Goal: Task Accomplishment & Management: Complete application form

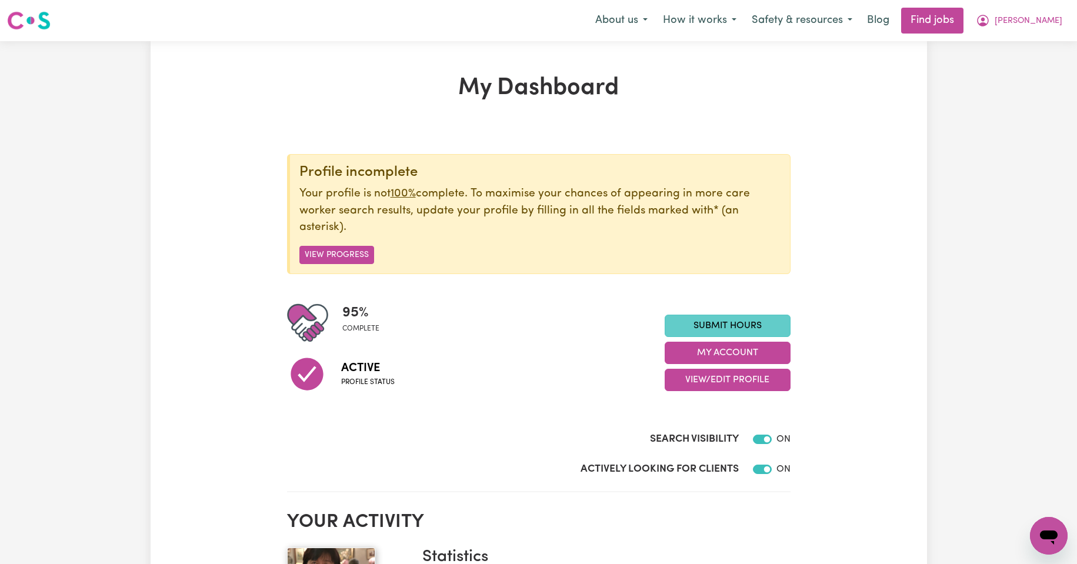
click at [730, 325] on link "Submit Hours" at bounding box center [728, 326] width 126 height 22
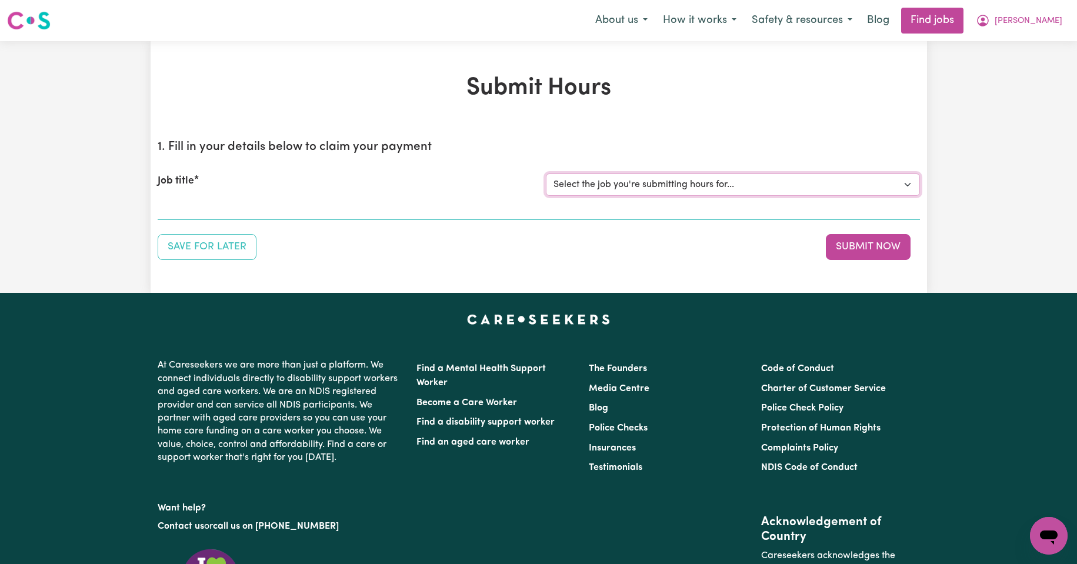
click at [907, 184] on select "Select the job you're submitting hours for... [Kishore Hands Of Care] Support W…" at bounding box center [733, 185] width 374 height 22
select select "13898"
click at [546, 174] on select "Select the job you're submitting hours for... [Kishore Hands Of Care] Support W…" at bounding box center [733, 185] width 374 height 22
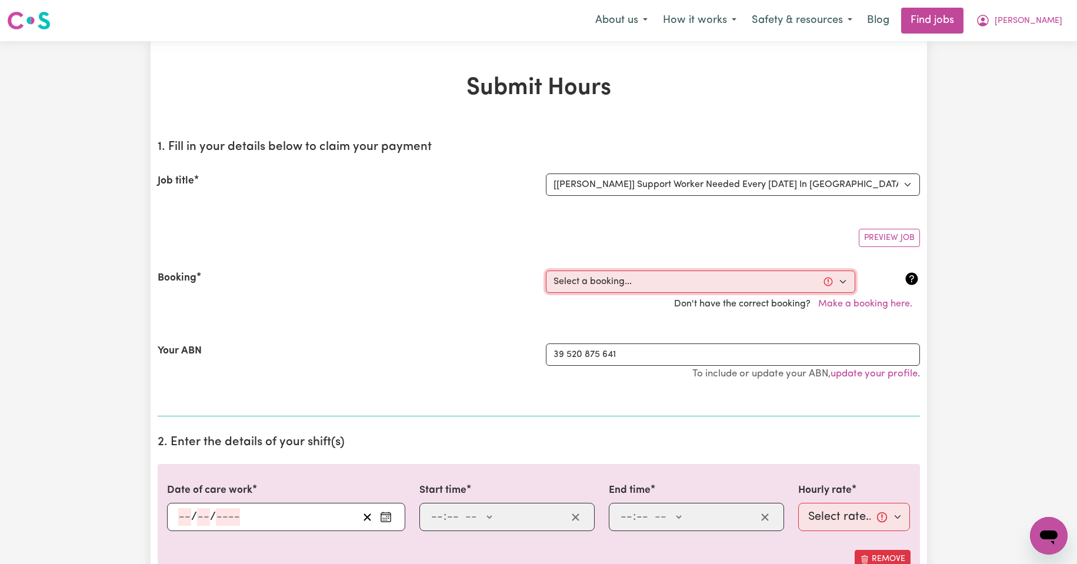
click at [844, 281] on select "Select a booking... [DATE] 11:30am to 02:00pm (RECURRING) [DATE] 11:30am to 02:…" at bounding box center [701, 282] width 310 height 22
select select "335181"
click at [546, 271] on select "Select a booking... [DATE] 11:30am to 02:00pm (RECURRING) [DATE] 11:30am to 02:…" at bounding box center [701, 282] width 310 height 22
type input "[DATE]"
type input "26"
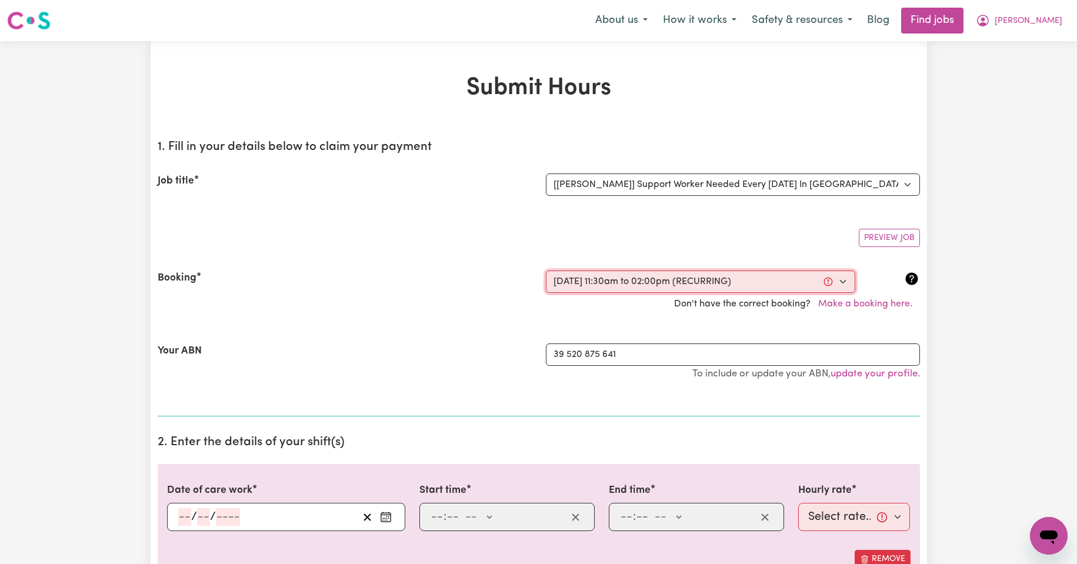
type input "8"
type input "2025"
type input "11:30"
type input "11"
type input "30"
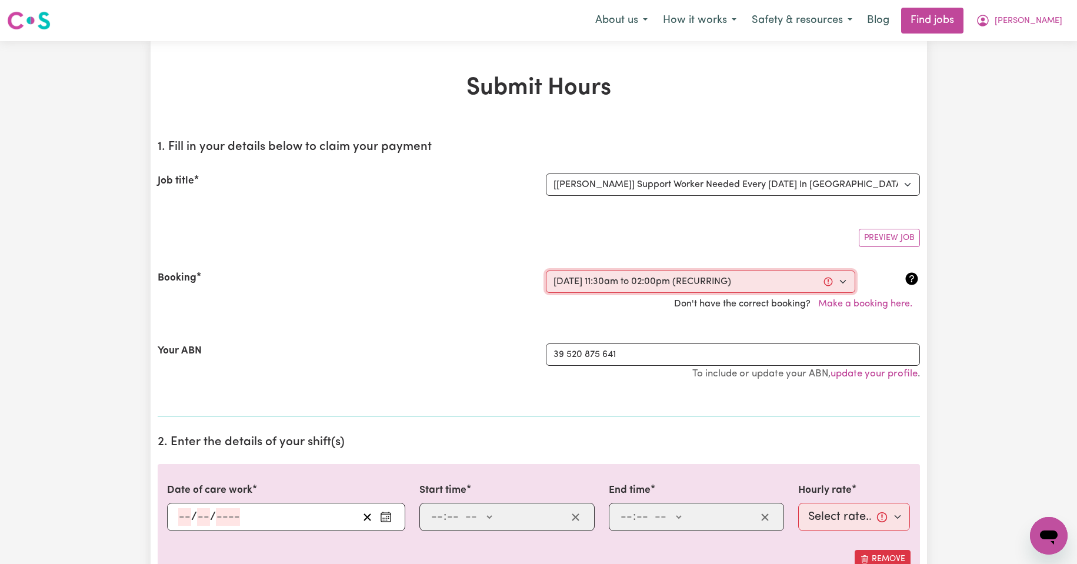
select select "am"
type input "14:00"
type input "2"
type input "0"
select select "pm"
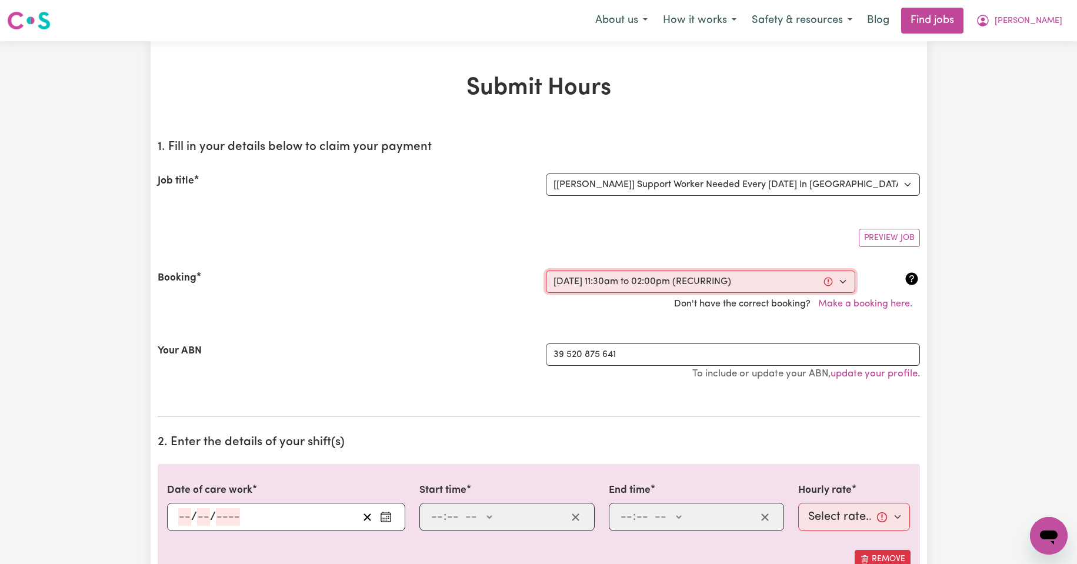
select select "44-Weekday"
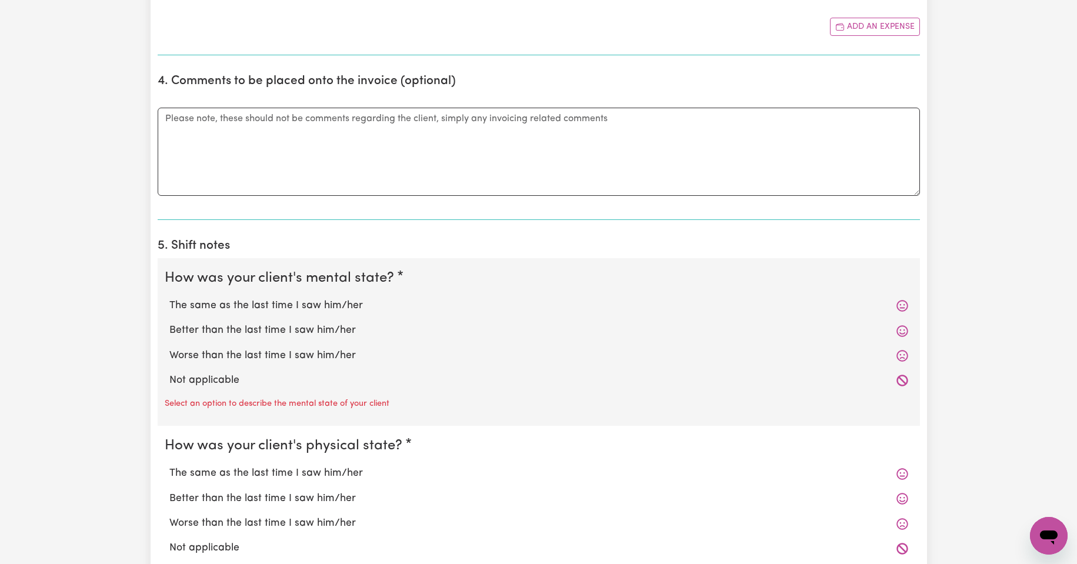
scroll to position [726, 0]
click at [351, 305] on label "The same as the last time I saw him/her" at bounding box center [538, 305] width 739 height 15
click at [169, 298] on input "The same as the last time I saw him/her" at bounding box center [169, 297] width 1 height 1
radio input "true"
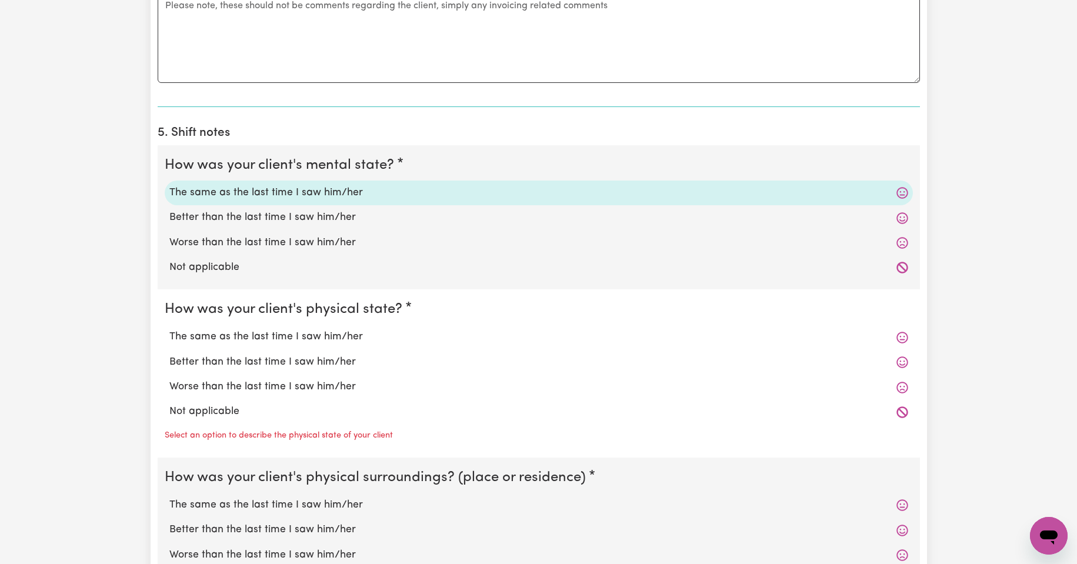
scroll to position [883, 0]
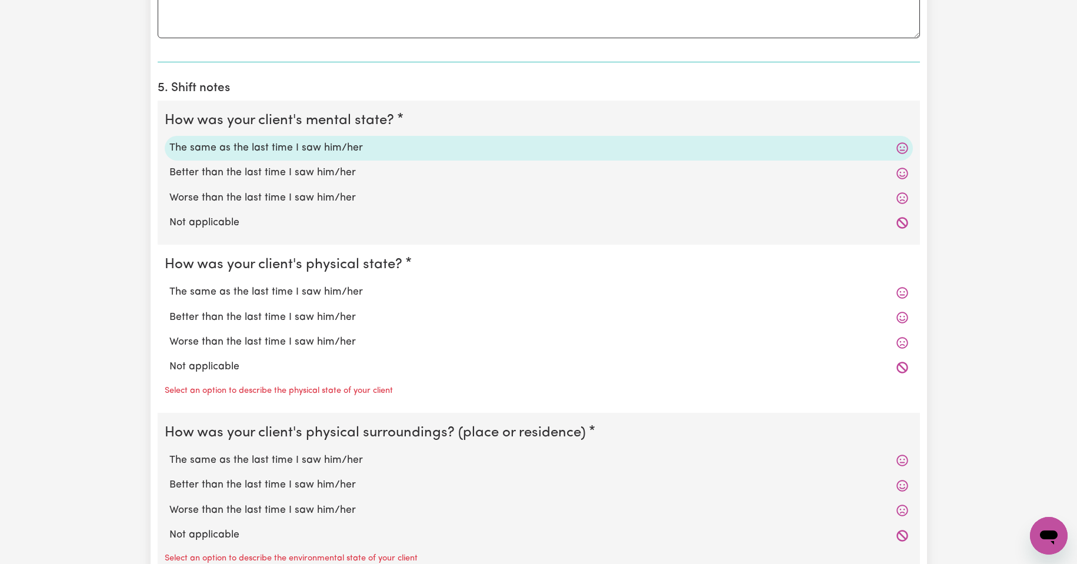
click at [324, 297] on label "The same as the last time I saw him/her" at bounding box center [538, 292] width 739 height 15
click at [169, 285] on input "The same as the last time I saw him/her" at bounding box center [169, 284] width 1 height 1
radio input "true"
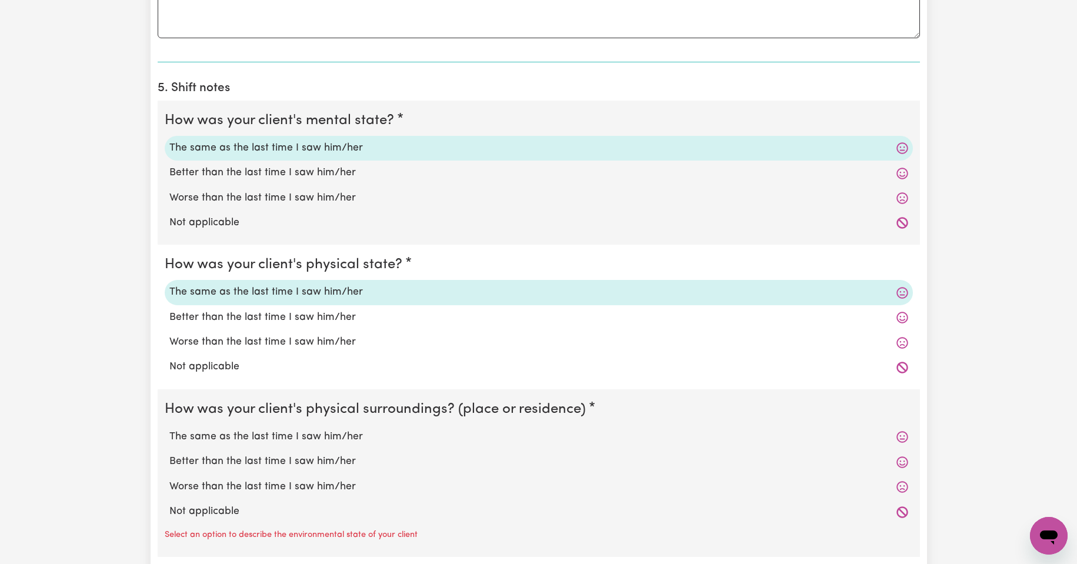
click at [283, 438] on label "The same as the last time I saw him/her" at bounding box center [538, 437] width 739 height 15
click at [169, 430] on input "The same as the last time I saw him/her" at bounding box center [169, 429] width 1 height 1
radio input "true"
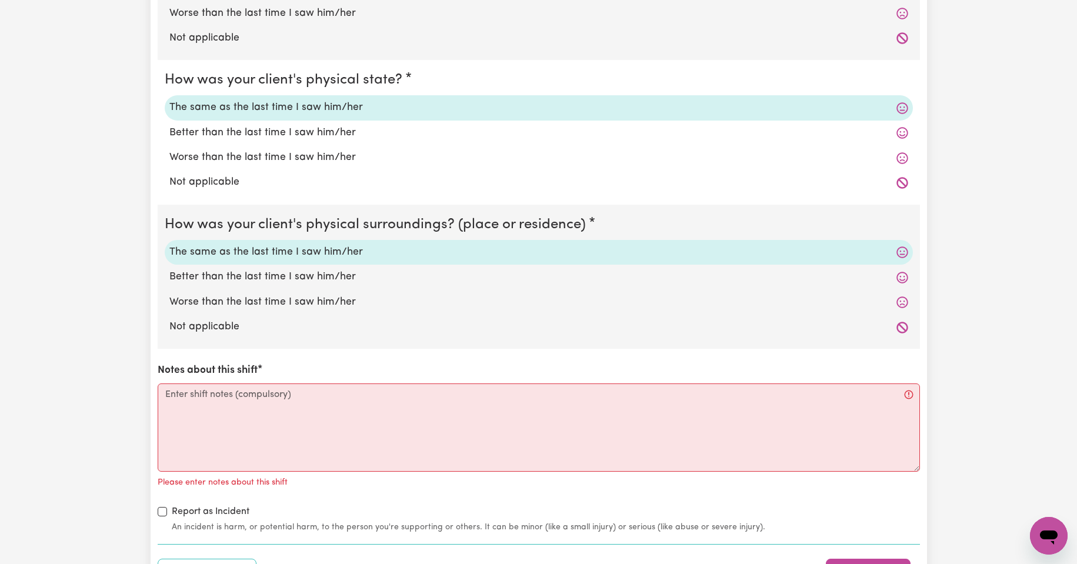
scroll to position [1099, 0]
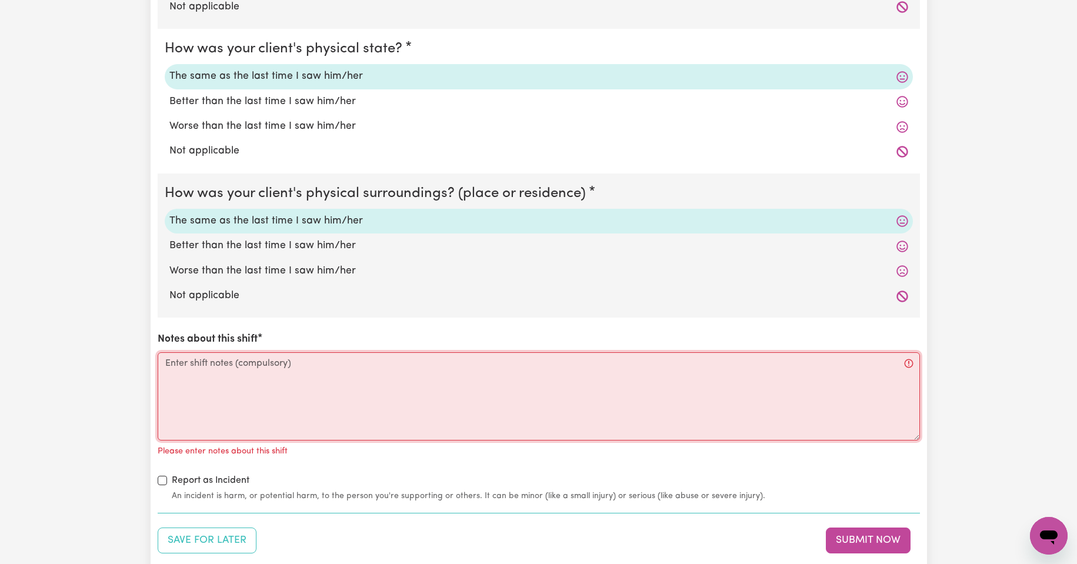
click at [195, 366] on textarea "Notes about this shift" at bounding box center [539, 396] width 763 height 88
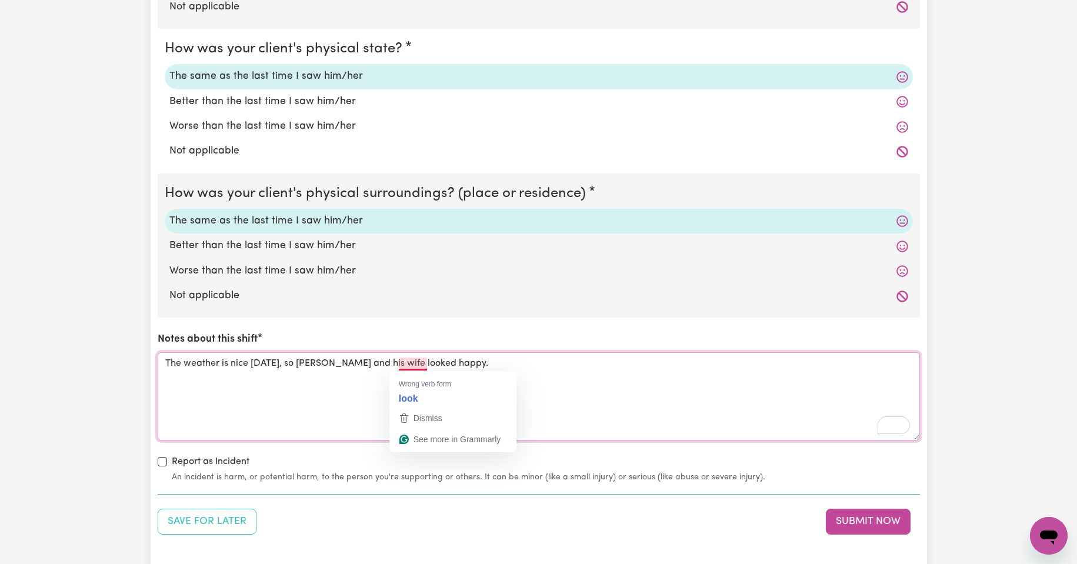
click at [409, 365] on textarea "The weather is nice [DATE], so [PERSON_NAME] and his wife looked happy." at bounding box center [539, 396] width 763 height 88
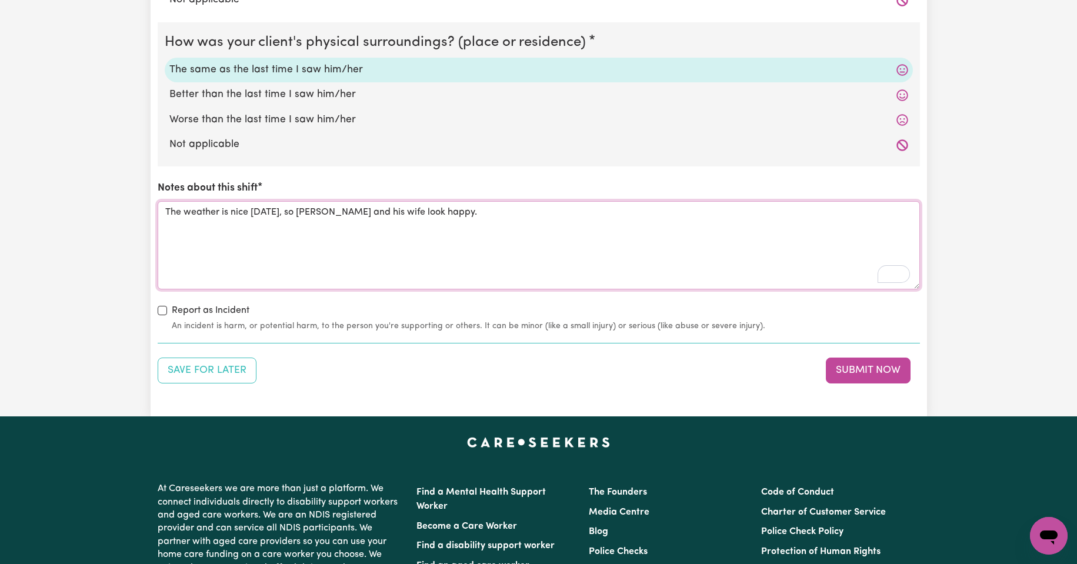
scroll to position [1255, 0]
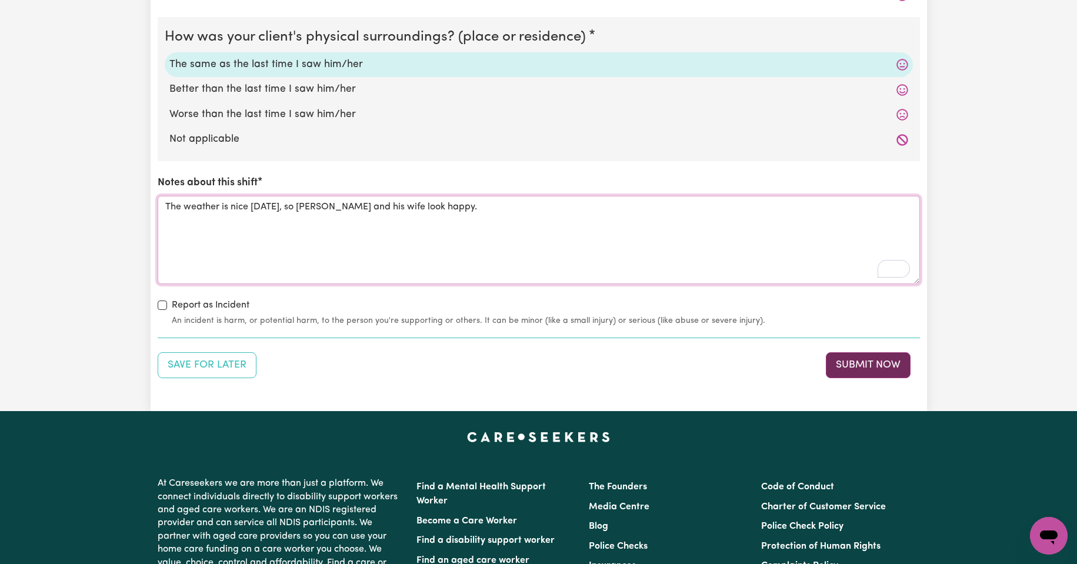
type textarea "The weather is nice [DATE], so [PERSON_NAME] and his wife look happy."
click at [859, 362] on button "Submit Now" at bounding box center [868, 365] width 85 height 26
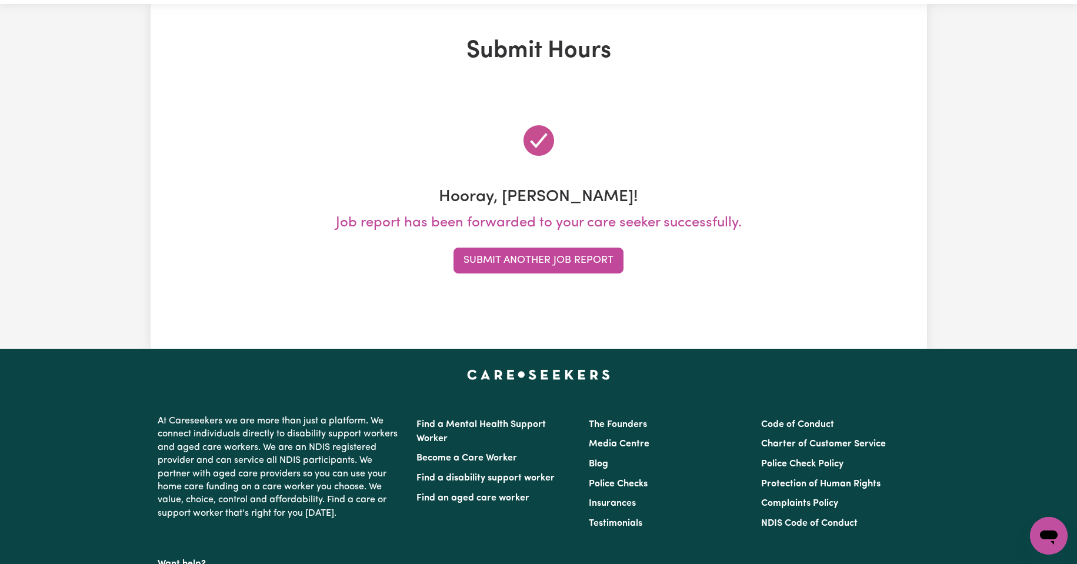
scroll to position [0, 0]
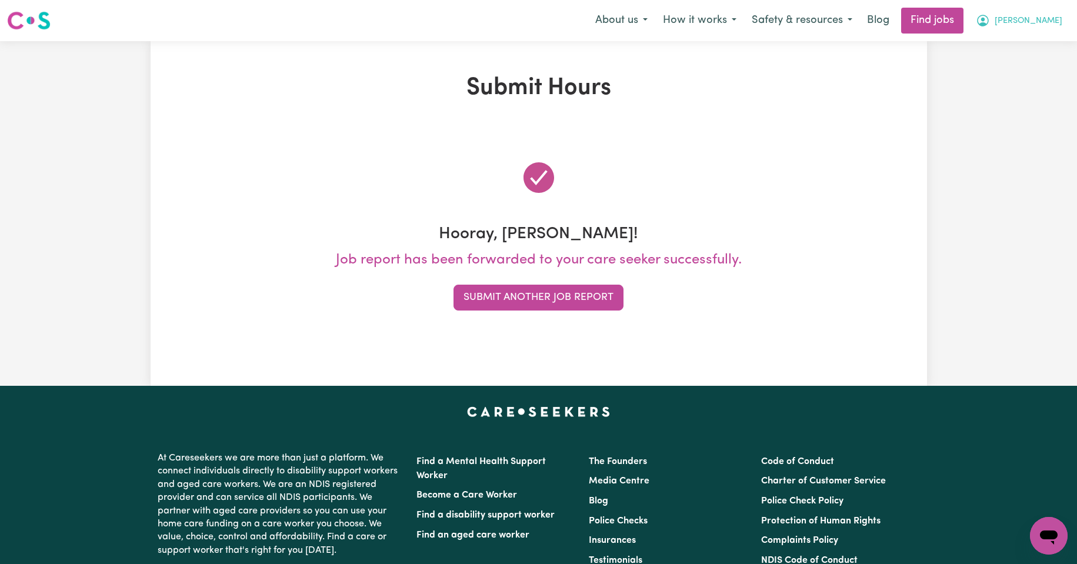
click at [1046, 21] on span "[PERSON_NAME]" at bounding box center [1029, 21] width 68 height 13
